Goal: Communication & Community: Answer question/provide support

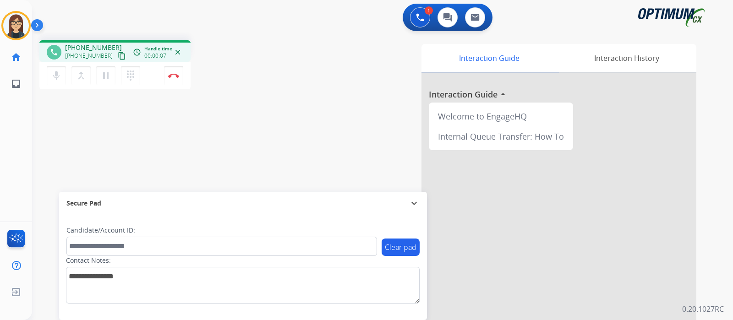
click at [118, 53] on mat-icon "content_copy" at bounding box center [122, 56] width 8 height 8
click at [51, 78] on mat-icon "mic" at bounding box center [56, 75] width 11 height 11
click at [58, 73] on mat-icon "mic_off" at bounding box center [56, 75] width 11 height 11
click at [47, 71] on button "mic Mute" at bounding box center [56, 75] width 19 height 19
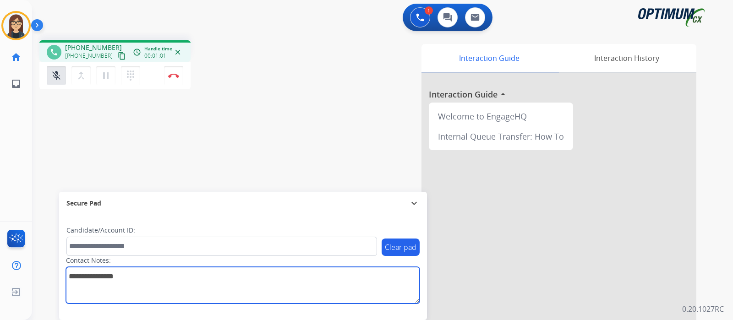
click at [281, 274] on textarea at bounding box center [243, 285] width 354 height 37
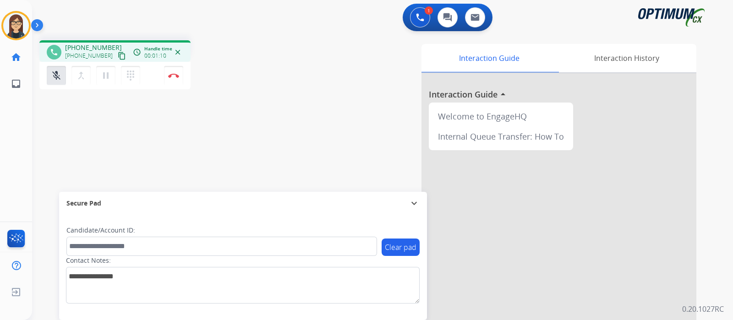
click at [305, 105] on div "Interaction Guide Interaction History Interaction Guide arrow_drop_up Welcome t…" at bounding box center [490, 229] width 411 height 371
click at [56, 79] on mat-icon "mic_off" at bounding box center [56, 75] width 11 height 11
click at [60, 79] on mat-icon "mic" at bounding box center [56, 75] width 11 height 11
click at [52, 79] on mat-icon "mic_off" at bounding box center [56, 75] width 11 height 11
click at [53, 79] on mat-icon "mic" at bounding box center [56, 75] width 11 height 11
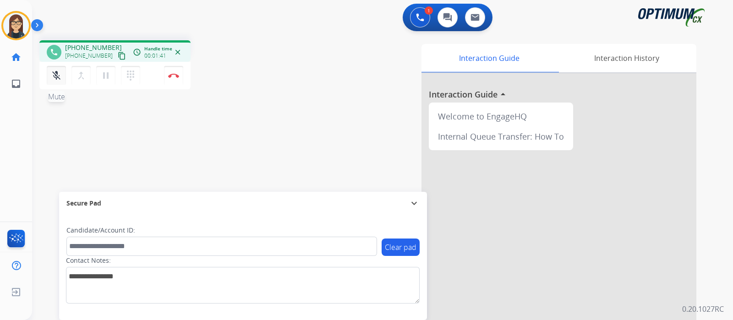
click at [56, 72] on mat-icon "mic_off" at bounding box center [56, 75] width 11 height 11
click at [58, 75] on mat-icon "mic" at bounding box center [56, 75] width 11 height 11
click at [118, 56] on mat-icon "content_copy" at bounding box center [122, 56] width 8 height 8
click at [53, 77] on mat-icon "mic_off" at bounding box center [56, 75] width 11 height 11
click at [319, 63] on div "Interaction Guide Interaction History Interaction Guide arrow_drop_up Welcome t…" at bounding box center [490, 229] width 411 height 371
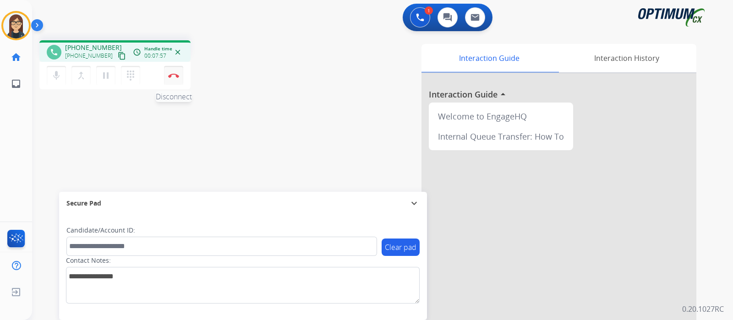
click at [173, 75] on img at bounding box center [173, 75] width 11 height 5
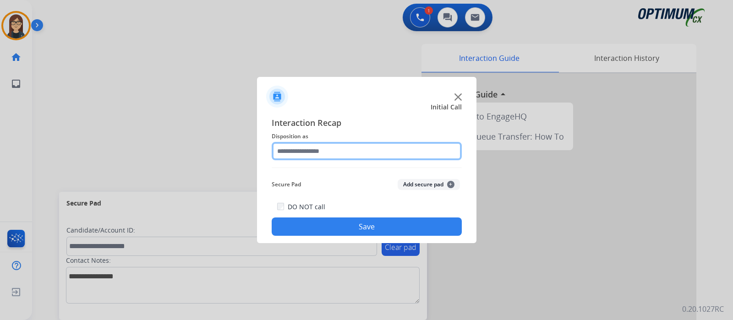
click at [309, 145] on input "text" at bounding box center [367, 151] width 190 height 18
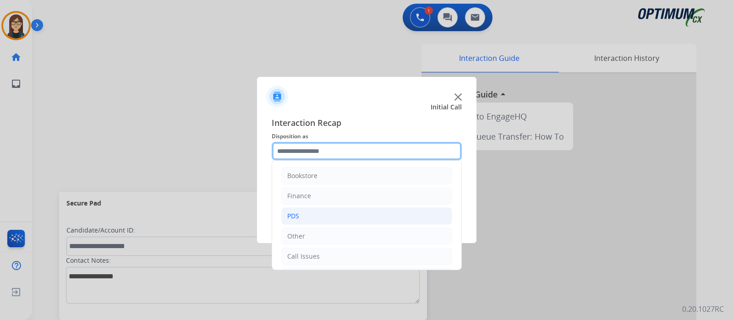
scroll to position [60, 0]
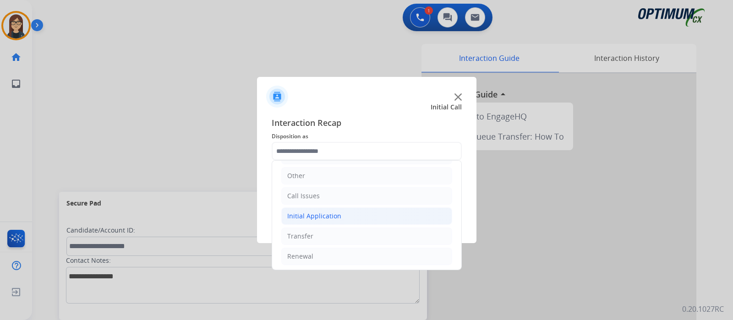
click at [326, 218] on div "Initial Application" at bounding box center [314, 216] width 54 height 9
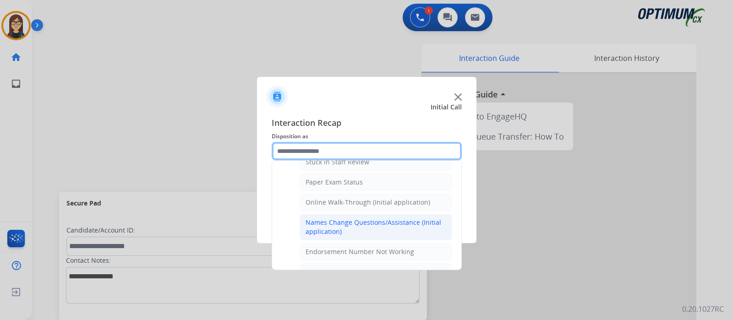
scroll to position [232, 0]
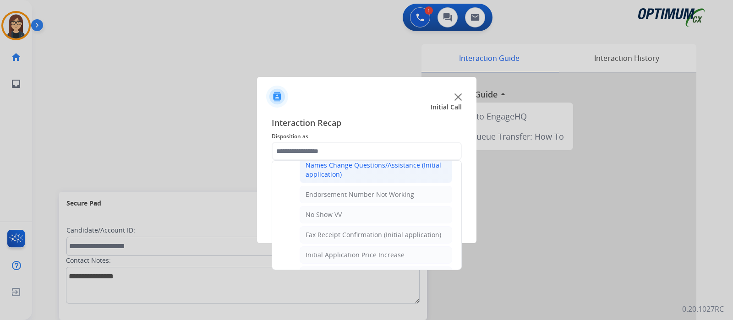
click at [369, 172] on div "Names Change Questions/Assistance (Initial application)" at bounding box center [376, 170] width 141 height 18
type input "**********"
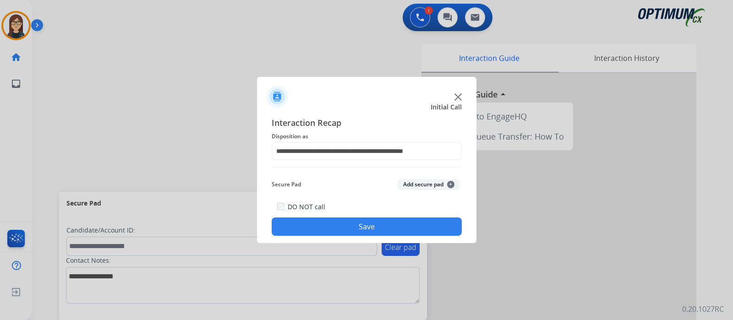
click at [367, 219] on button "Save" at bounding box center [367, 227] width 190 height 18
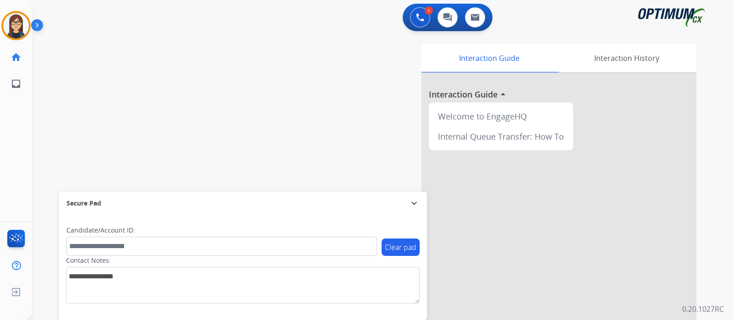
click at [113, 104] on div "swap_horiz Break voice bridge close_fullscreen Connect 3-Way Call merge_type Se…" at bounding box center [371, 224] width 679 height 382
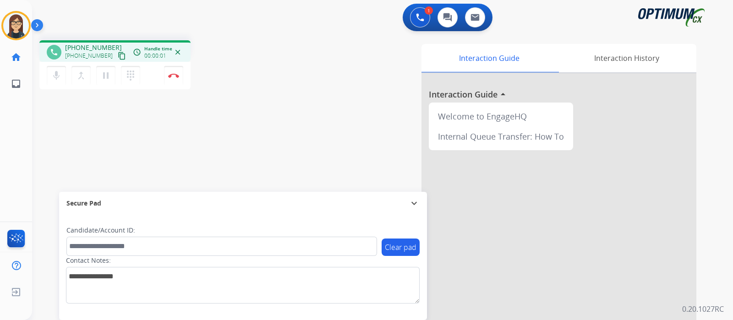
click at [118, 53] on mat-icon "content_copy" at bounding box center [122, 56] width 8 height 8
click at [174, 81] on button "Disconnect" at bounding box center [173, 75] width 19 height 19
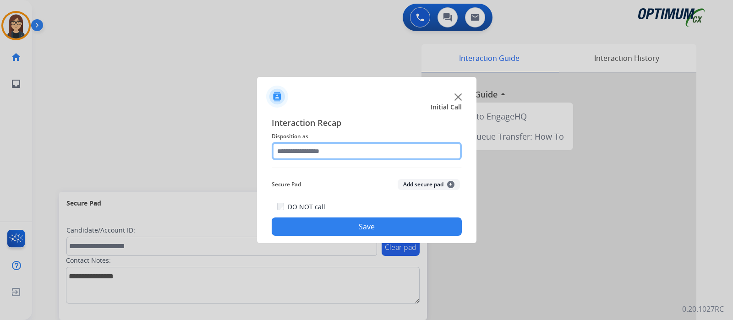
click at [357, 149] on input "text" at bounding box center [367, 151] width 190 height 18
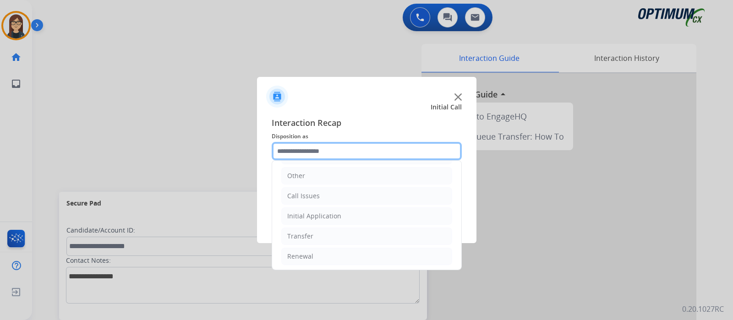
scroll to position [60, 0]
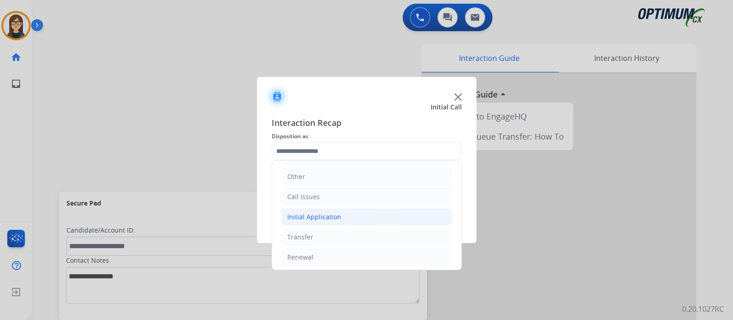
click at [356, 216] on li "Initial Application" at bounding box center [366, 216] width 171 height 17
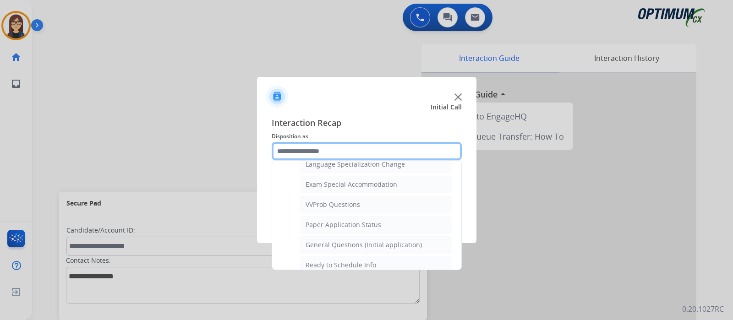
scroll to position [483, 0]
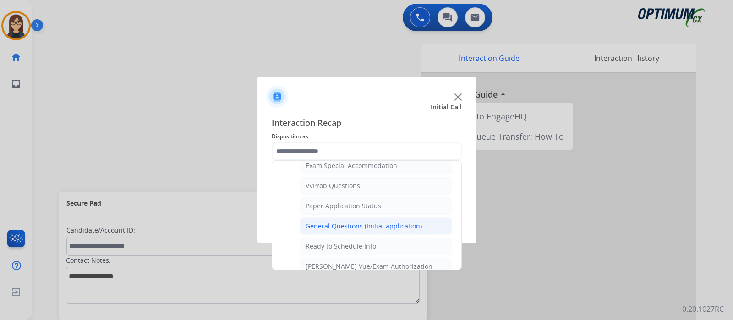
click at [367, 222] on div "General Questions (Initial application)" at bounding box center [364, 226] width 116 height 9
type input "**********"
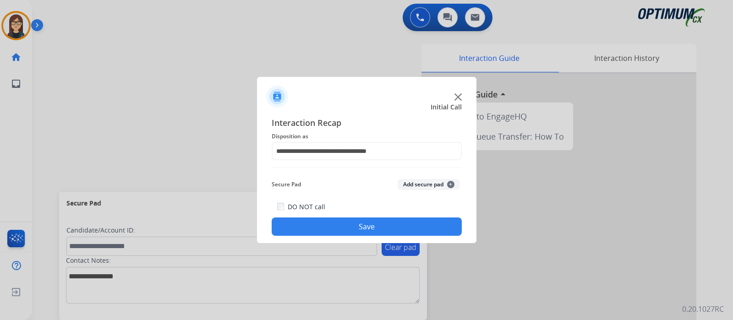
click at [382, 227] on button "Save" at bounding box center [367, 227] width 190 height 18
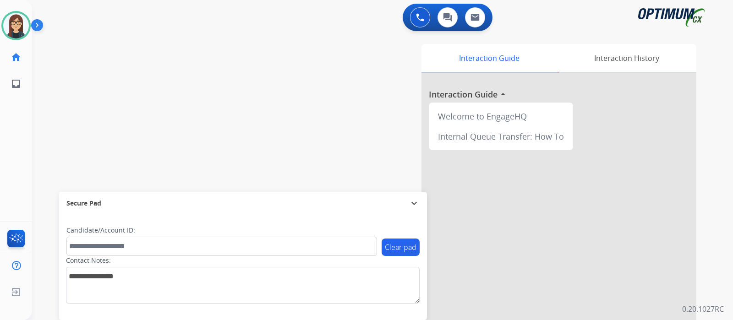
click at [91, 93] on div "swap_horiz Break voice bridge close_fullscreen Connect 3-Way Call merge_type Se…" at bounding box center [371, 224] width 679 height 382
click at [70, 88] on div "swap_horiz Break voice bridge close_fullscreen Connect 3-Way Call merge_type Se…" at bounding box center [371, 224] width 679 height 382
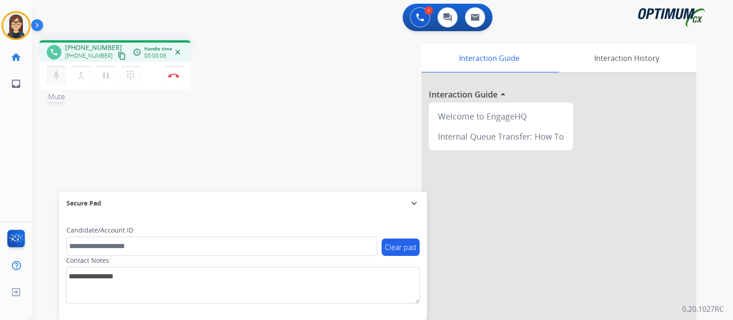
click at [58, 75] on mat-icon "mic" at bounding box center [56, 75] width 11 height 11
click at [60, 72] on mat-icon "mic_off" at bounding box center [56, 75] width 11 height 11
click at [118, 54] on mat-icon "content_copy" at bounding box center [122, 56] width 8 height 8
click at [236, 107] on div "phone [PHONE_NUMBER] [PHONE_NUMBER] content_copy access_time Call metrics Queue…" at bounding box center [371, 224] width 679 height 382
click at [105, 125] on div "phone [PHONE_NUMBER] [PHONE_NUMBER] content_copy access_time Call metrics Queue…" at bounding box center [371, 224] width 679 height 382
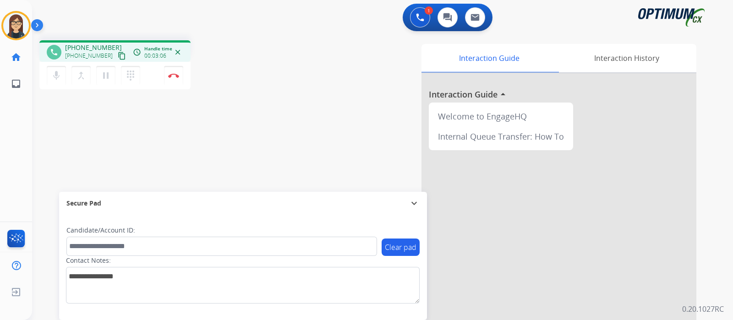
click at [265, 91] on div "phone [PHONE_NUMBER] [PHONE_NUMBER] content_copy access_time Call metrics Queue…" at bounding box center [160, 66] width 242 height 52
click at [175, 80] on button "Disconnect" at bounding box center [173, 75] width 19 height 19
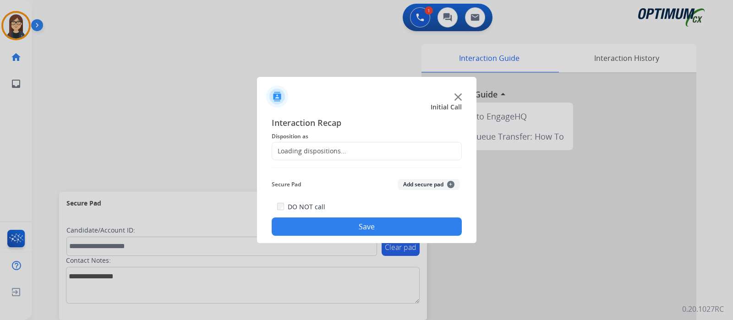
click at [312, 149] on div "Loading dispositions..." at bounding box center [309, 151] width 74 height 9
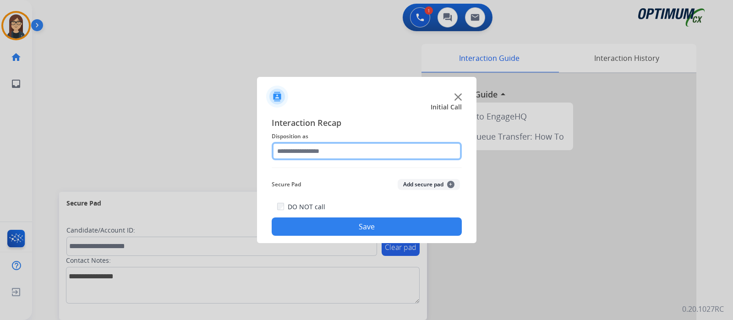
click at [312, 149] on input "text" at bounding box center [367, 151] width 190 height 18
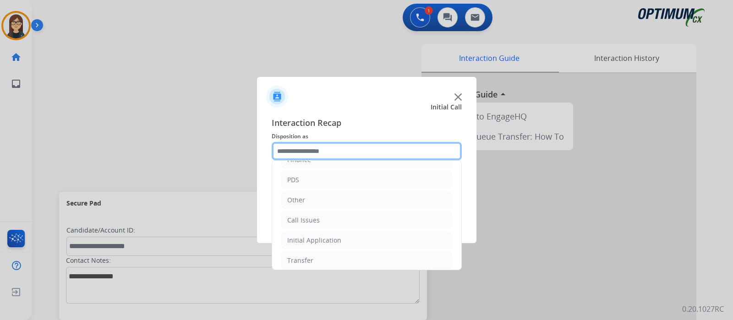
scroll to position [60, 0]
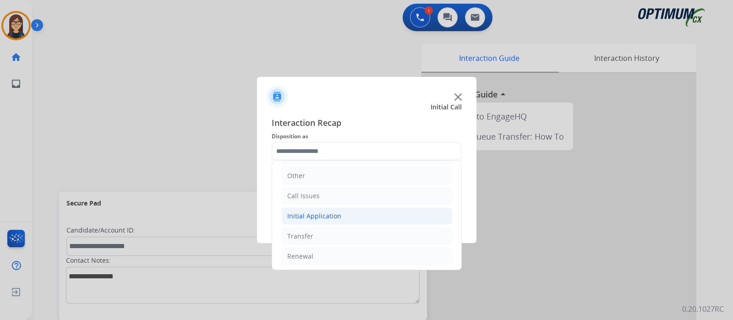
click at [322, 212] on div "Initial Application" at bounding box center [314, 216] width 54 height 9
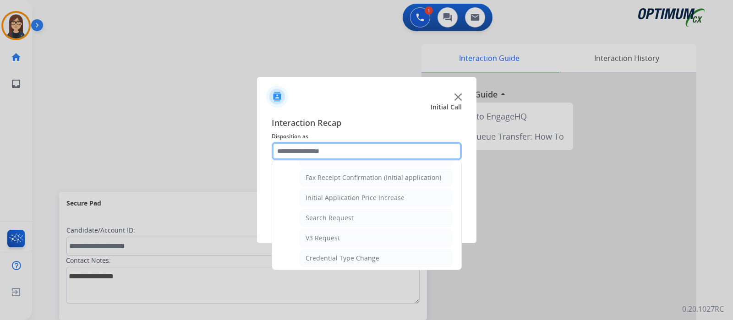
scroll to position [461, 0]
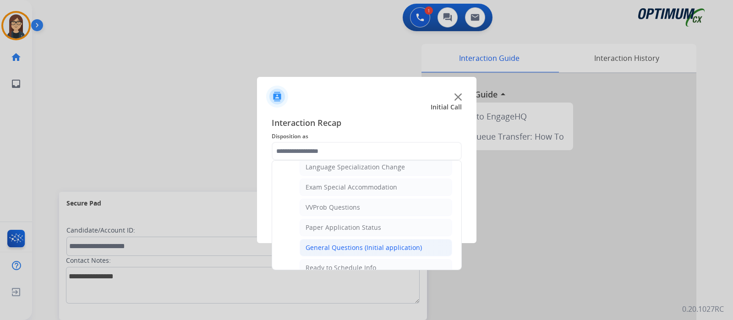
click at [383, 243] on div "General Questions (Initial application)" at bounding box center [364, 247] width 116 height 9
type input "**********"
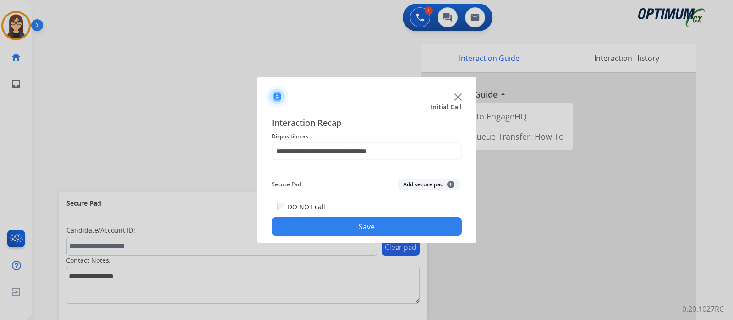
click at [356, 222] on button "Save" at bounding box center [367, 227] width 190 height 18
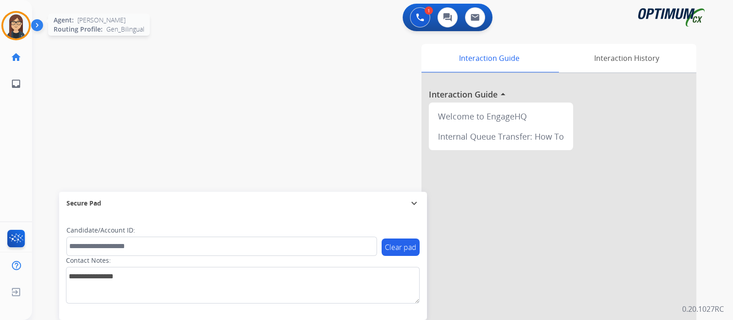
click at [14, 25] on img at bounding box center [16, 26] width 26 height 26
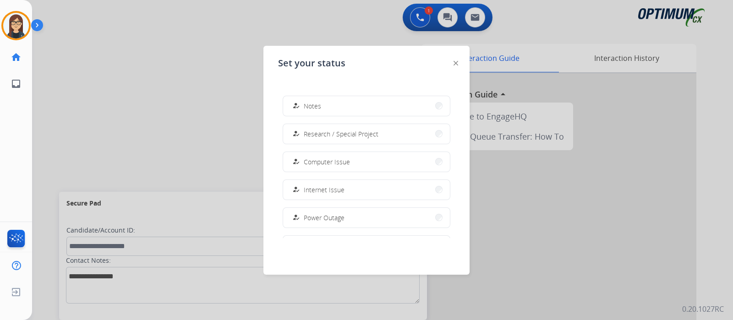
scroll to position [228, 0]
click at [320, 212] on span "Offline" at bounding box center [313, 217] width 19 height 10
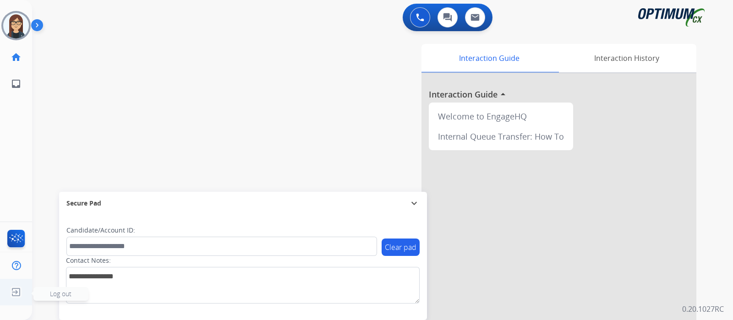
click at [15, 292] on img at bounding box center [16, 292] width 16 height 17
